Goal: Task Accomplishment & Management: Use online tool/utility

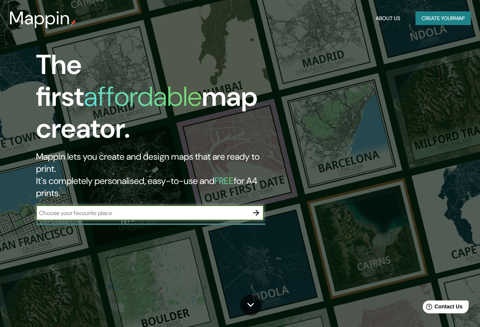
click at [140, 209] on input "text" at bounding box center [142, 213] width 213 height 9
type input "kings hill"
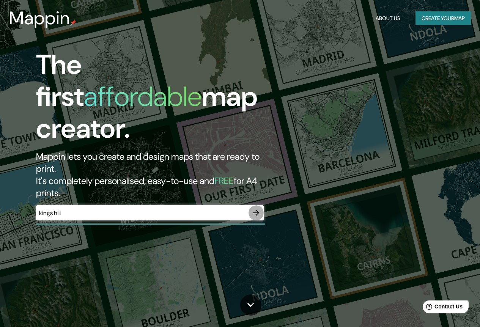
click at [256, 208] on icon "button" at bounding box center [256, 212] width 9 height 9
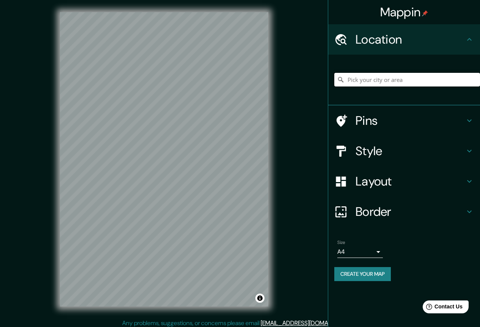
click at [378, 83] on input "Pick your city or area" at bounding box center [407, 80] width 146 height 14
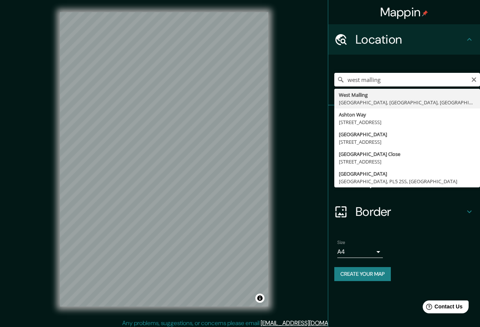
type input "[GEOGRAPHIC_DATA][PERSON_NAME][GEOGRAPHIC_DATA], [GEOGRAPHIC_DATA], [GEOGRAPHIC…"
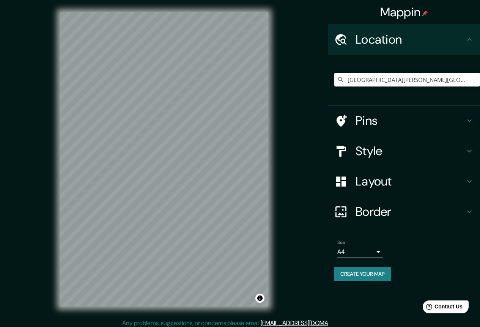
click at [416, 126] on h4 "Pins" at bounding box center [410, 120] width 109 height 15
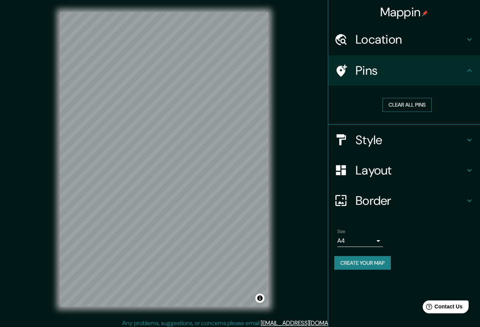
click at [405, 103] on button "Clear all pins" at bounding box center [407, 105] width 49 height 14
click at [166, 140] on div at bounding box center [166, 140] width 6 height 6
